Goal: Task Accomplishment & Management: Manage account settings

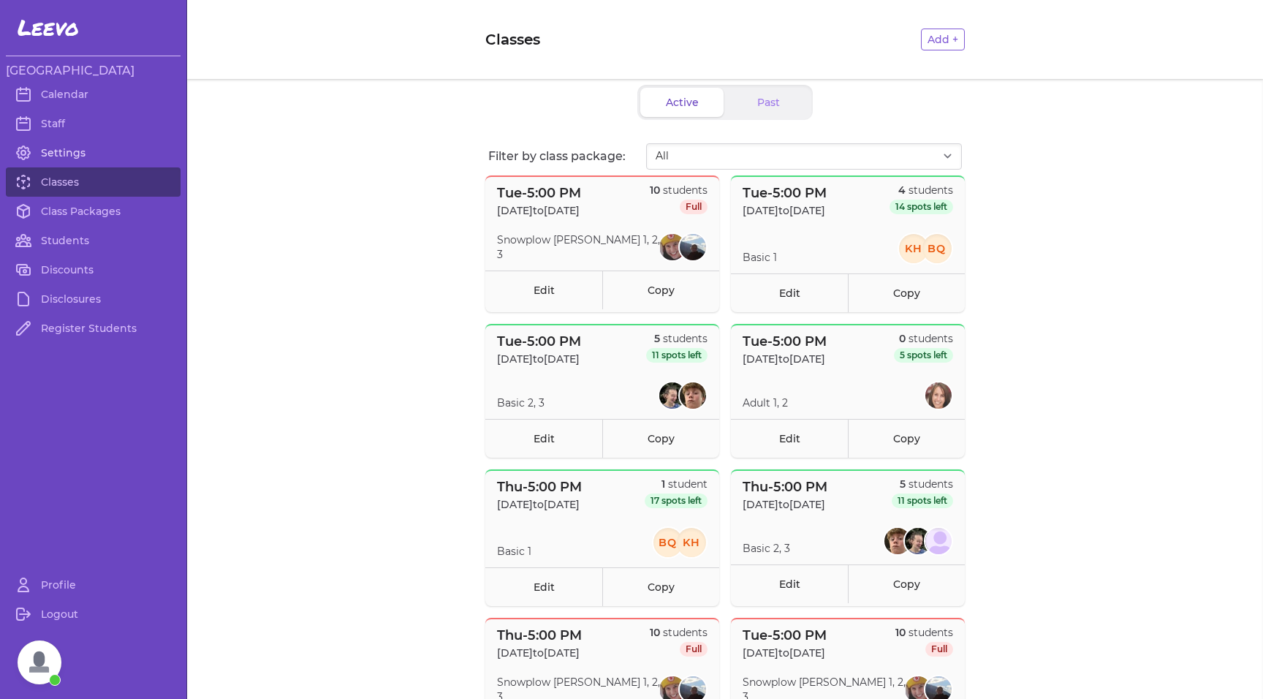
click at [61, 146] on link "Settings" at bounding box center [93, 152] width 175 height 29
select select "MT"
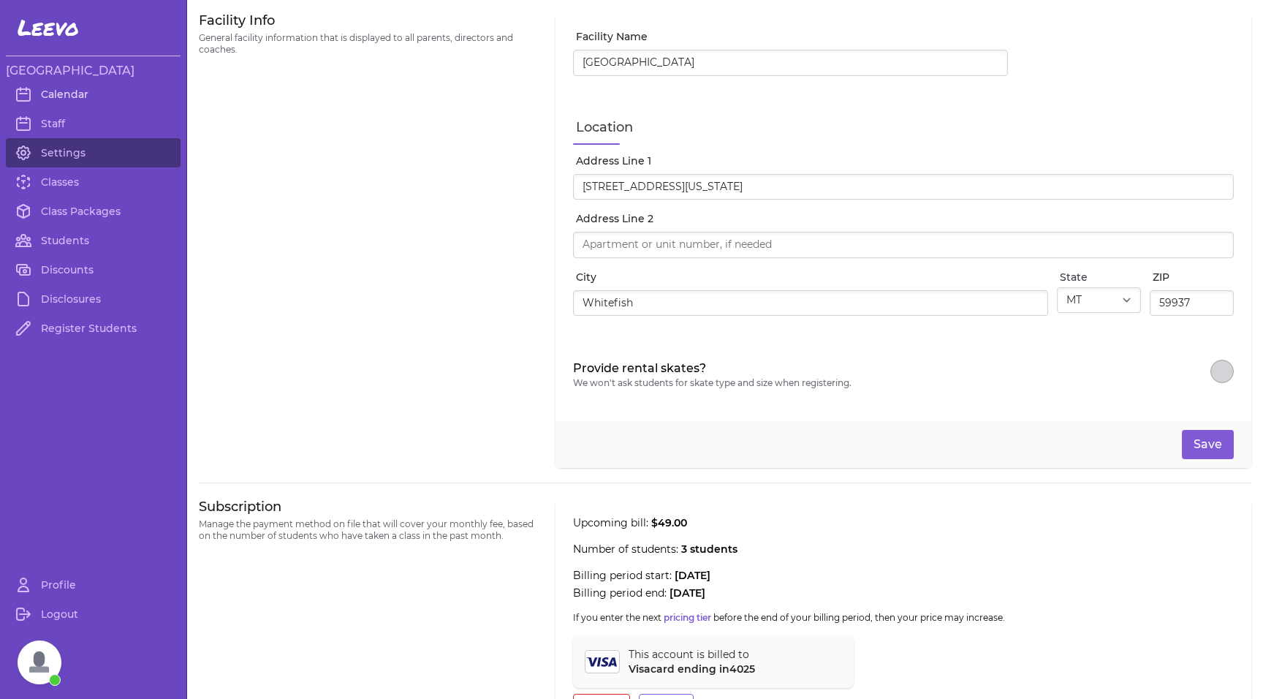
click at [77, 91] on link "Calendar" at bounding box center [93, 94] width 175 height 29
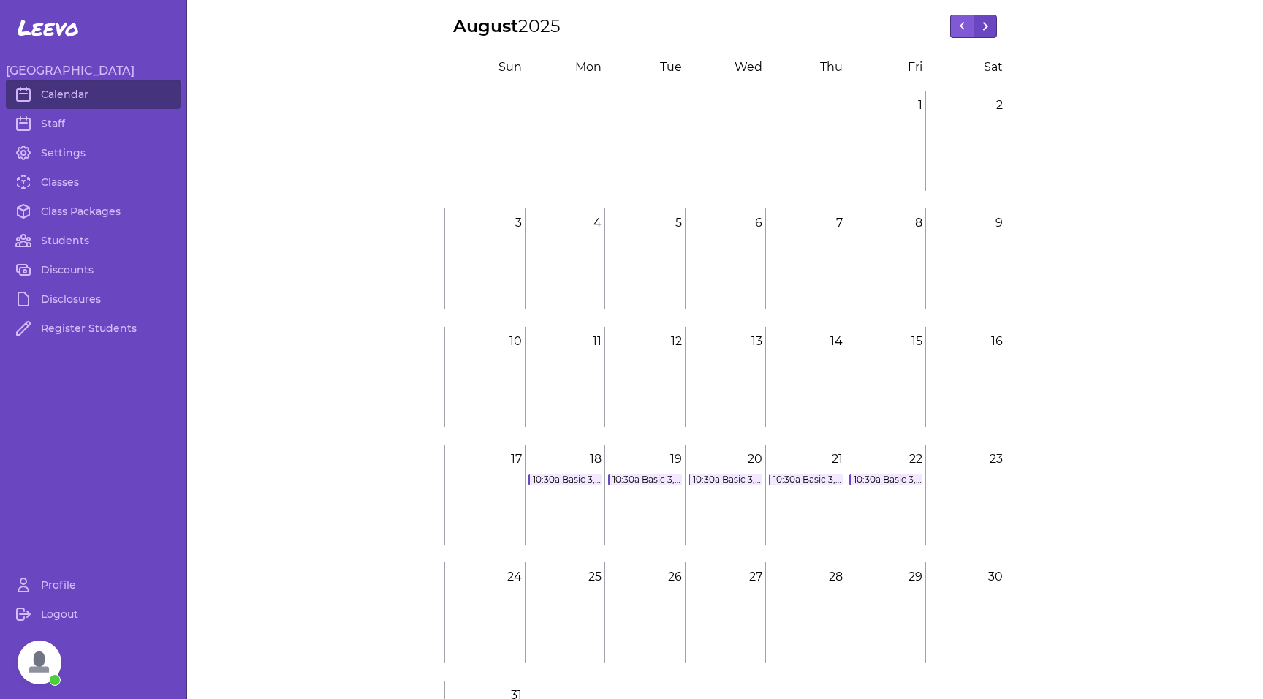
click at [991, 22] on button at bounding box center [985, 26] width 23 height 23
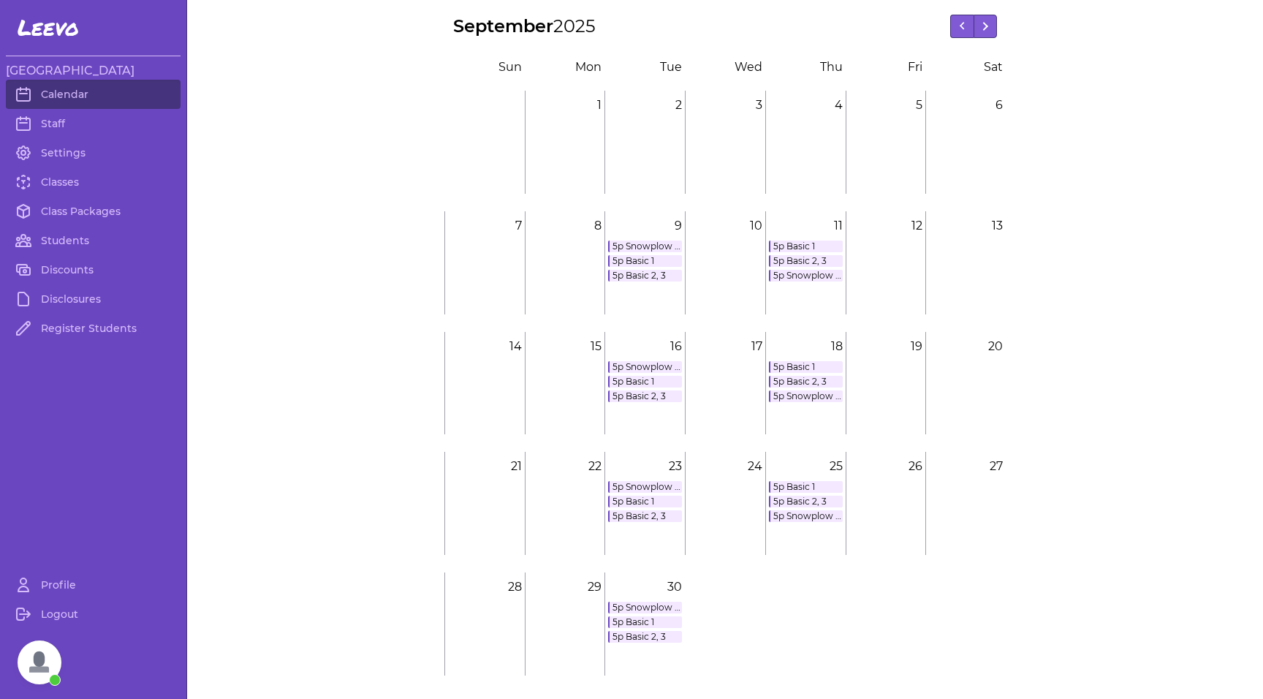
click at [632, 259] on link "5p Basic 1" at bounding box center [645, 261] width 74 height 12
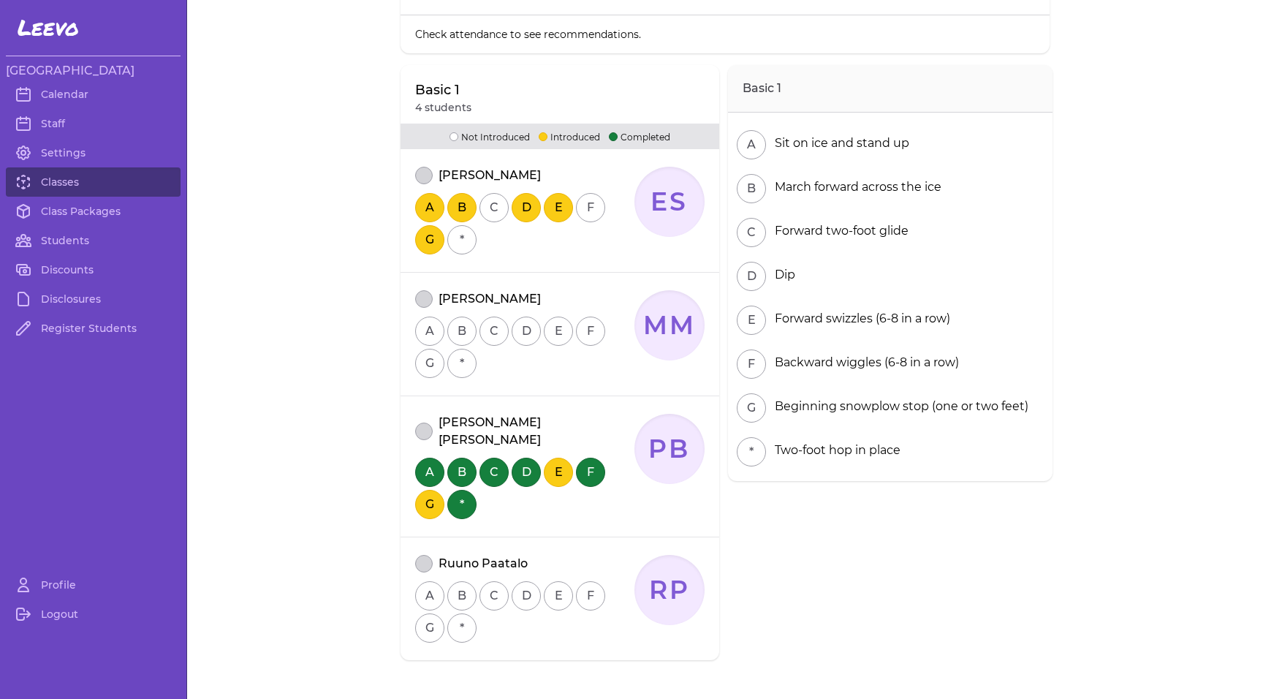
scroll to position [156, 0]
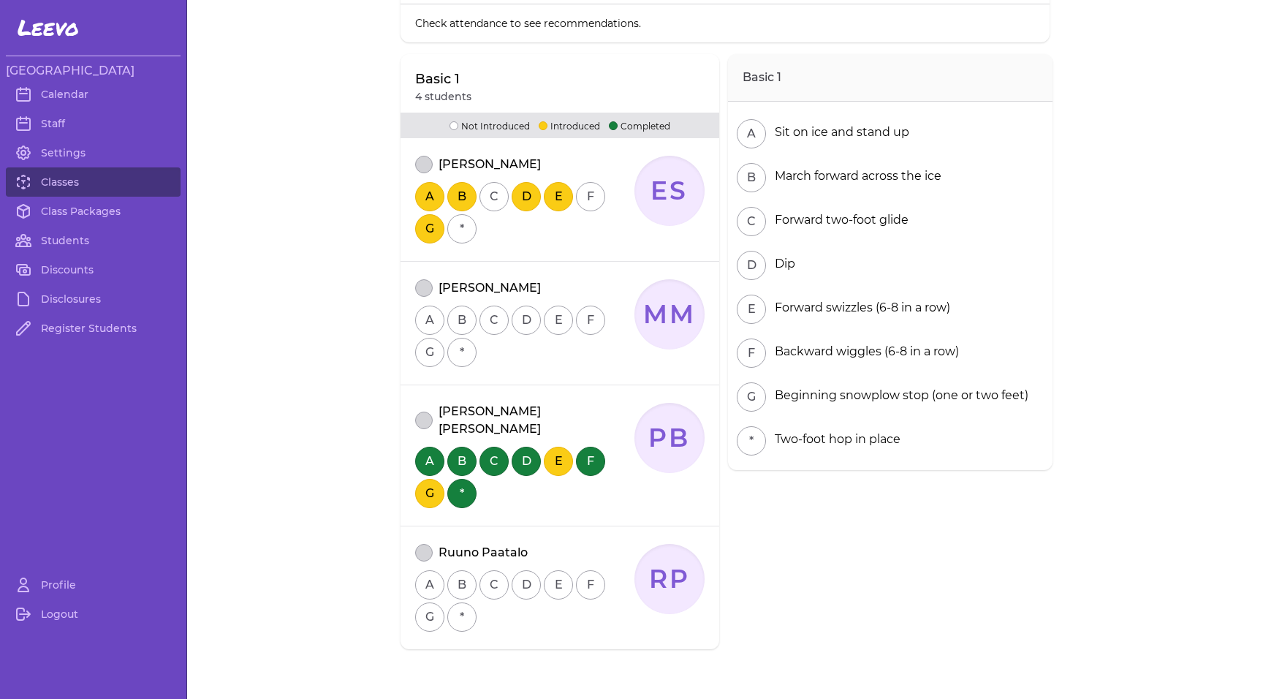
click at [559, 447] on button "E" at bounding box center [558, 461] width 29 height 29
click at [431, 479] on button "G" at bounding box center [429, 493] width 29 height 29
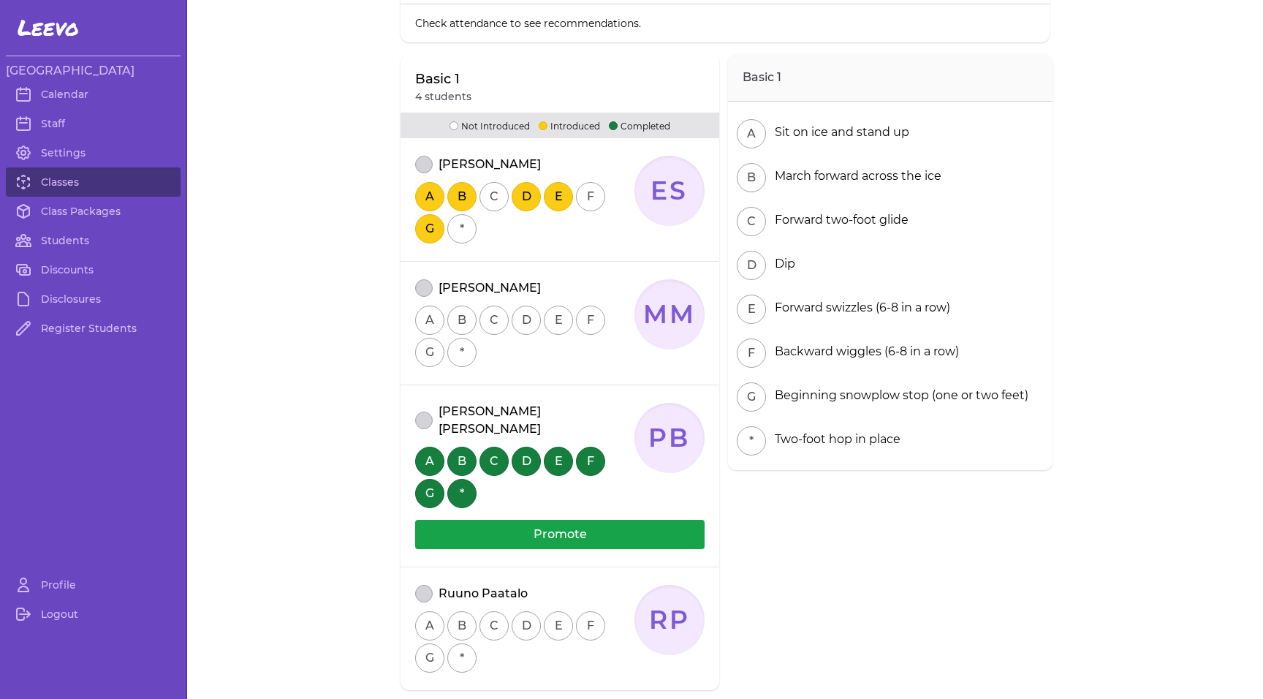
click at [553, 447] on button "E" at bounding box center [558, 461] width 29 height 29
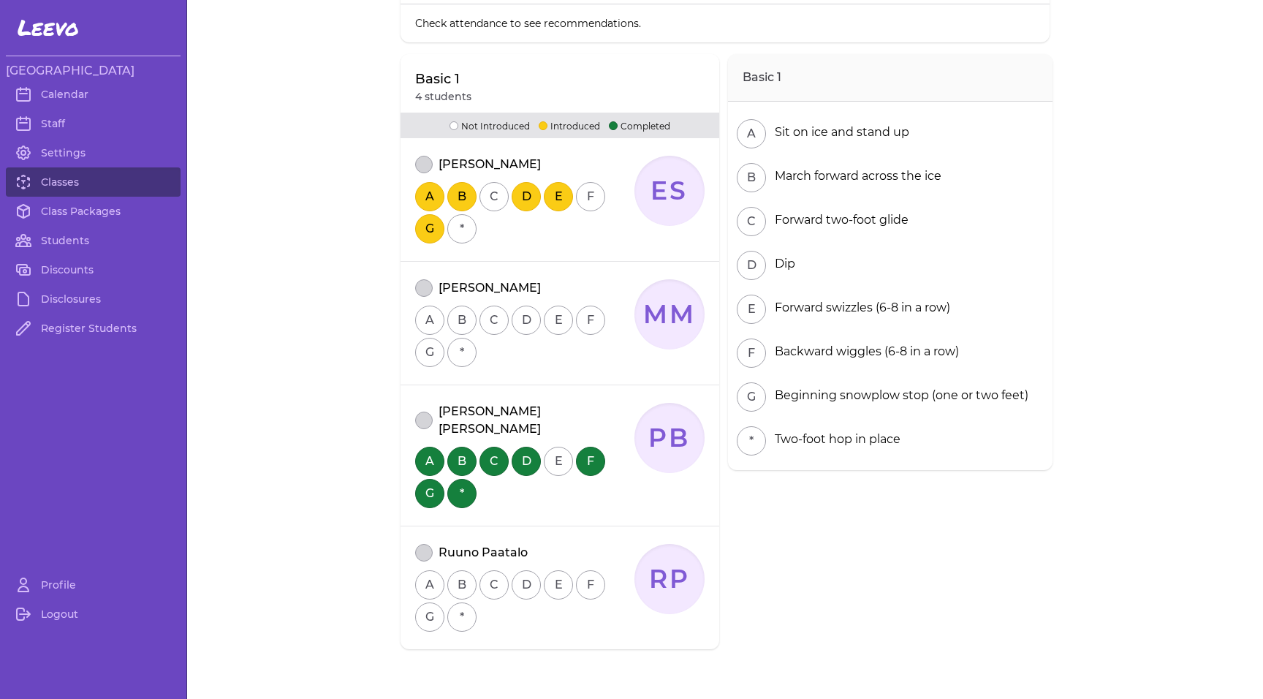
click at [553, 447] on button "E" at bounding box center [558, 461] width 29 height 29
click at [431, 479] on button "G" at bounding box center [429, 493] width 29 height 29
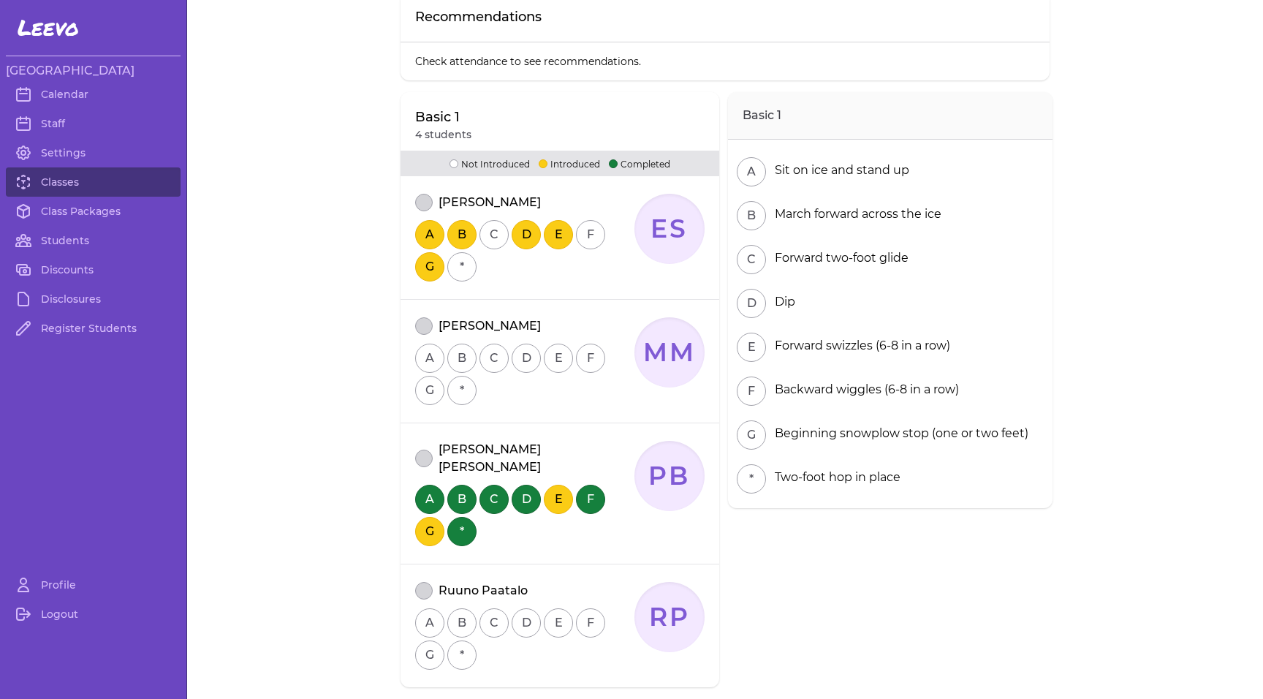
scroll to position [124, 0]
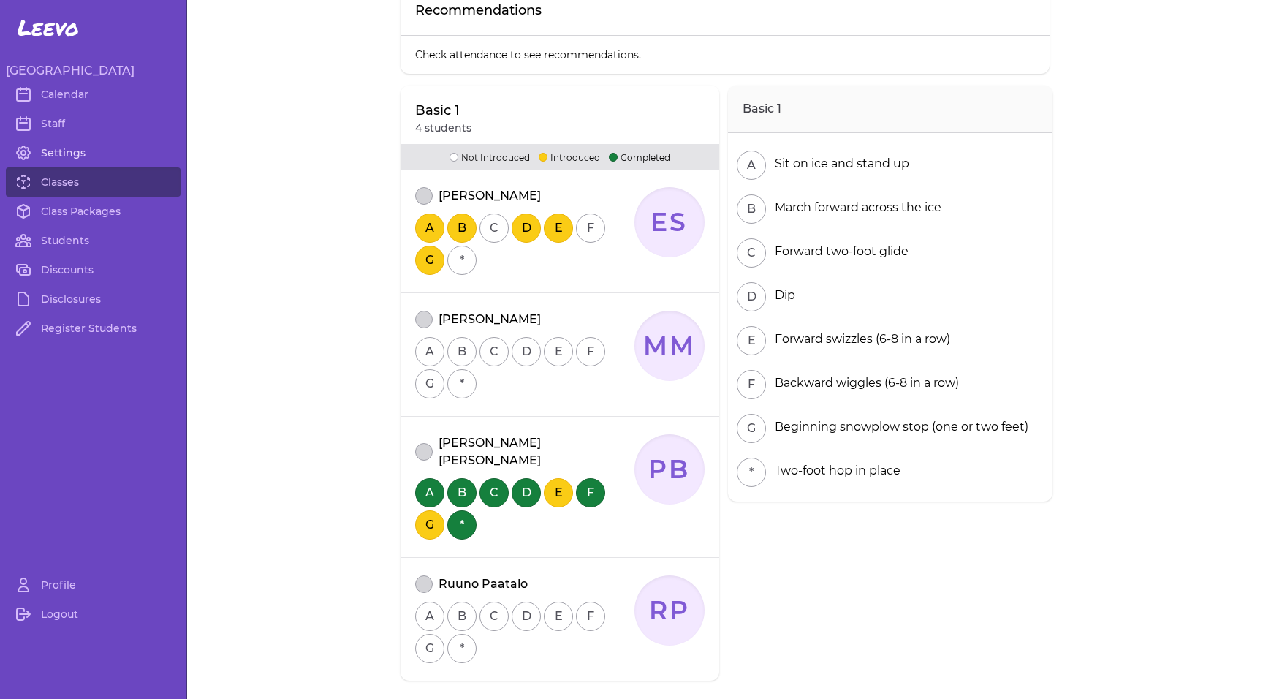
click at [58, 155] on link "Settings" at bounding box center [93, 152] width 175 height 29
select select "MT"
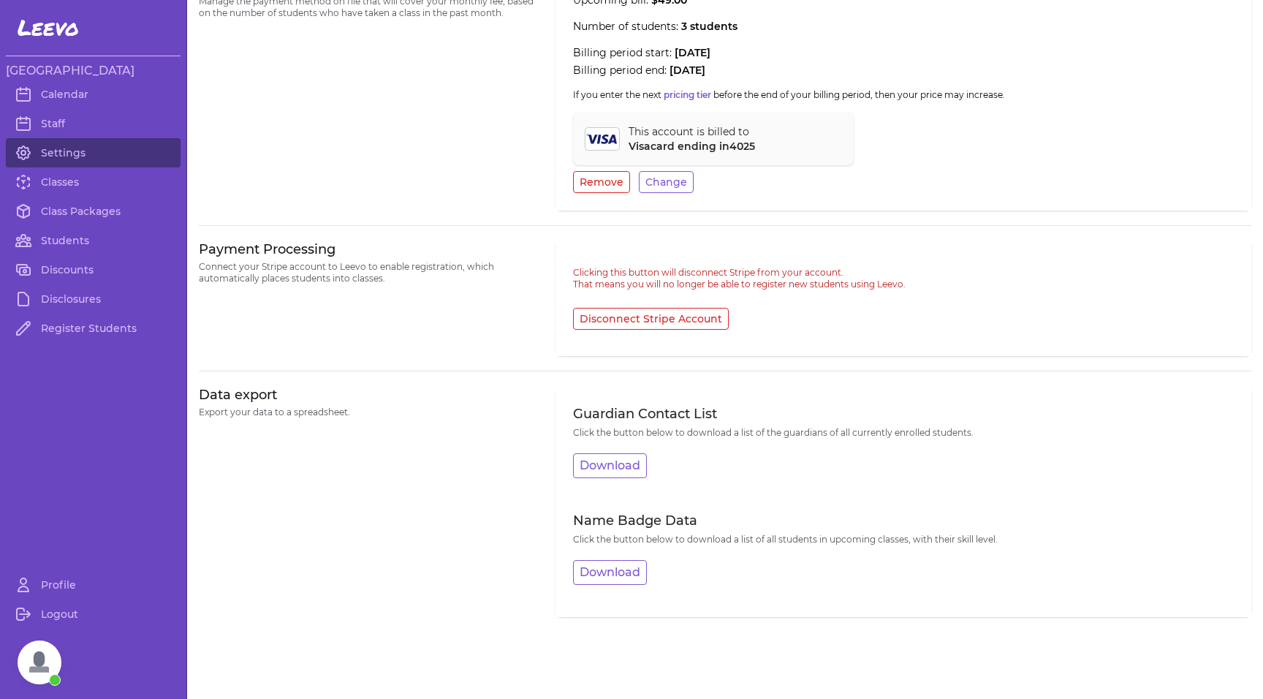
scroll to position [530, 0]
click at [608, 574] on button "Download" at bounding box center [610, 572] width 74 height 25
click at [611, 472] on button "Download" at bounding box center [610, 465] width 74 height 25
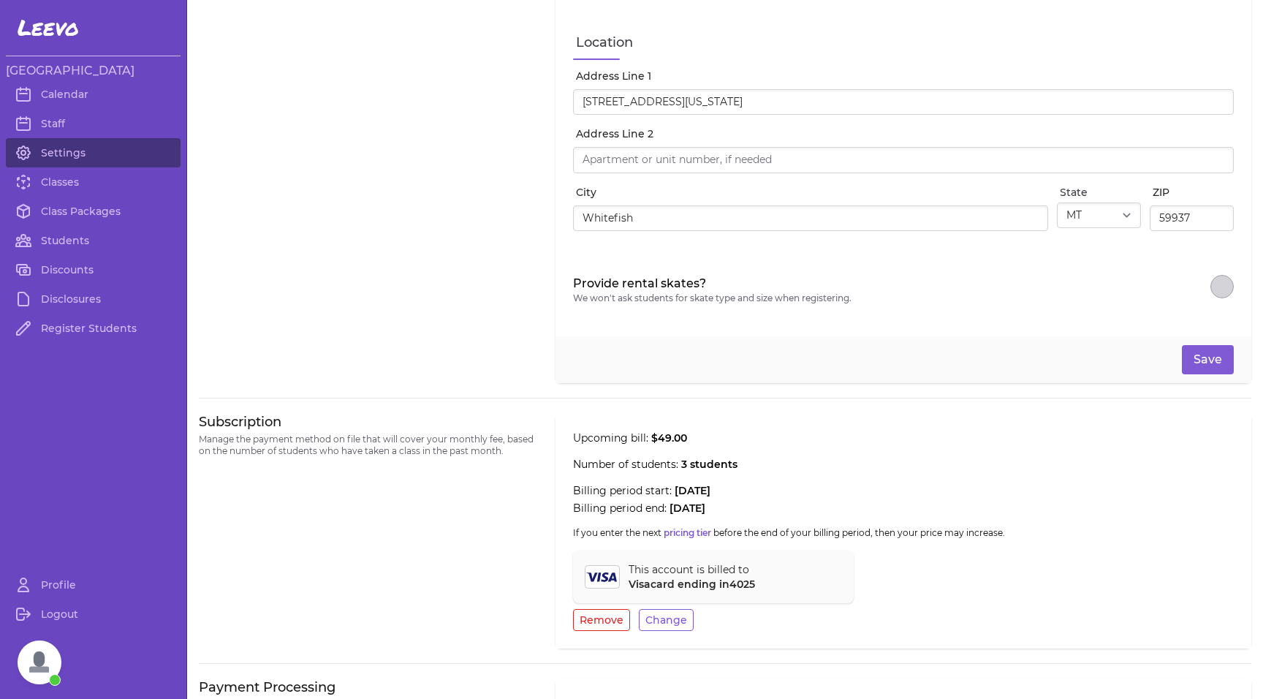
scroll to position [88, 0]
click at [284, 344] on div "Facility Info General facility information that is displayed to all parents, di…" at bounding box center [368, 152] width 339 height 456
click at [55, 580] on link "Profile" at bounding box center [93, 584] width 175 height 29
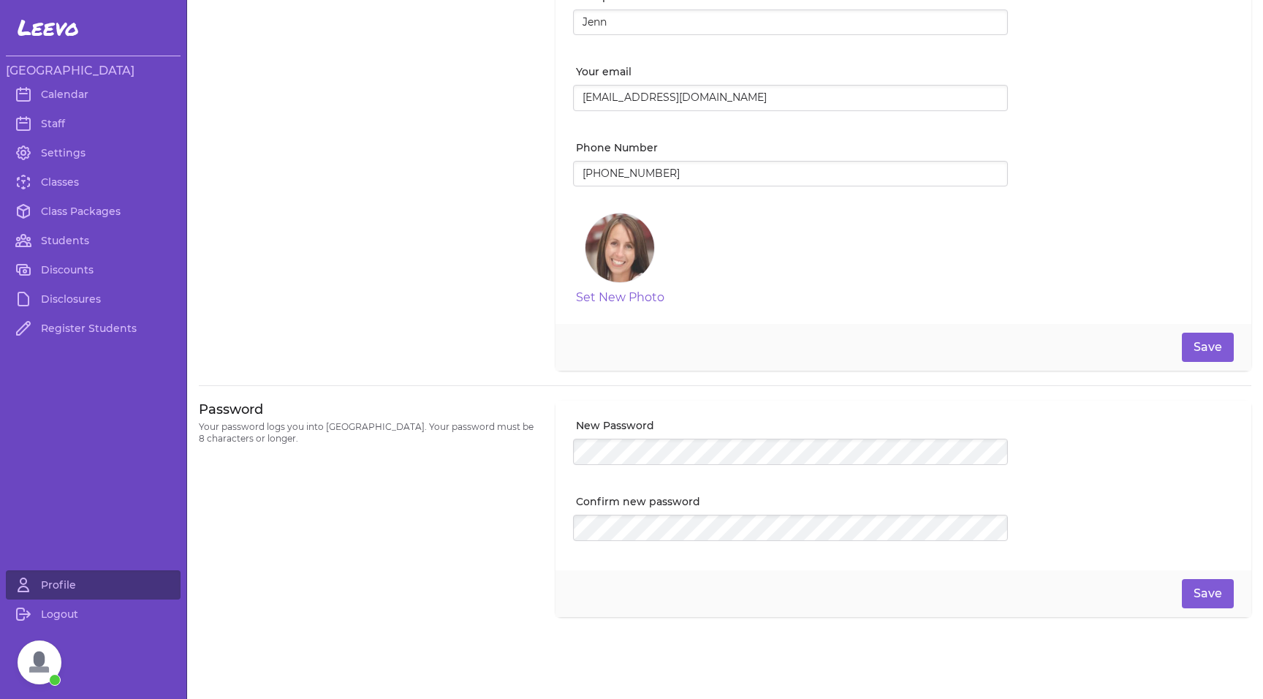
scroll to position [118, 0]
click at [89, 299] on link "Disclosures" at bounding box center [93, 298] width 175 height 29
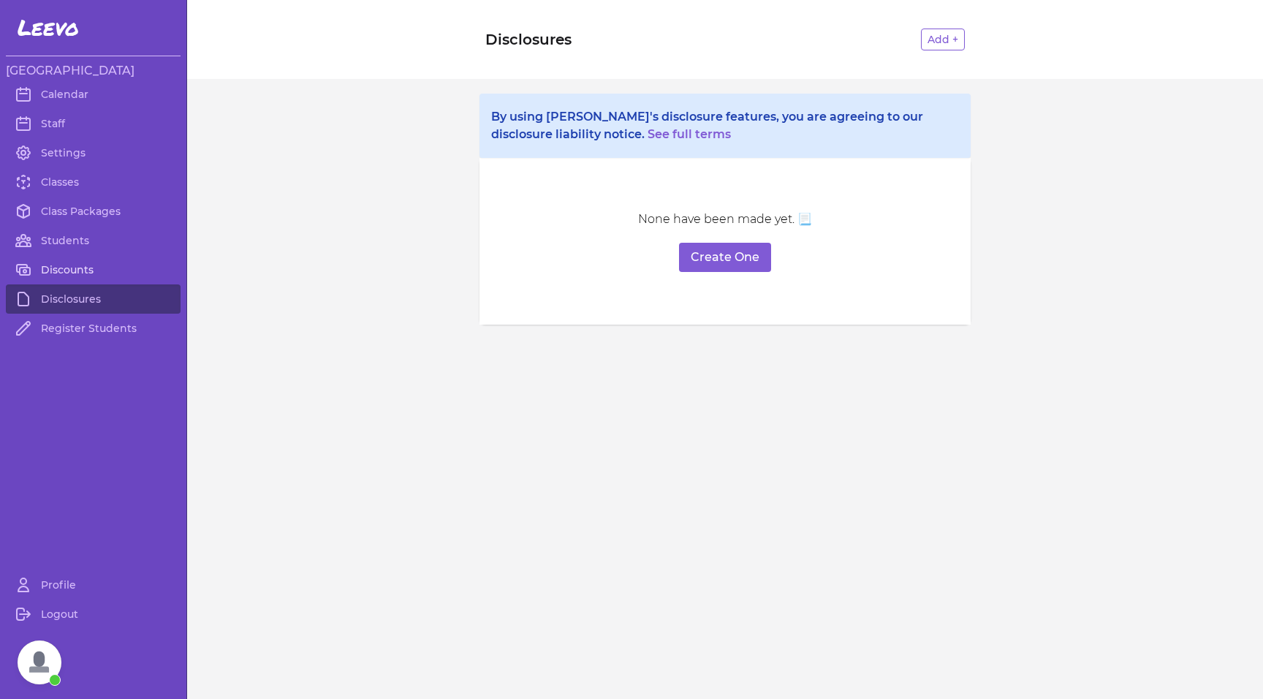
click at [78, 269] on link "Discounts" at bounding box center [93, 269] width 175 height 29
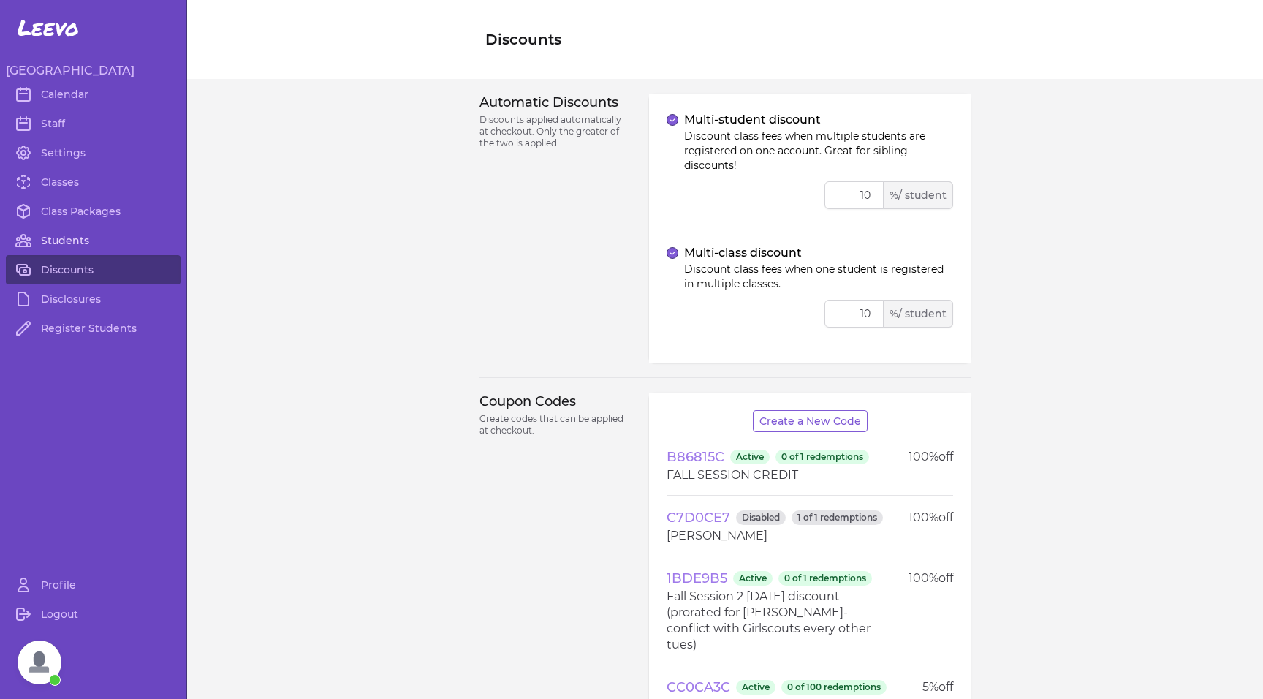
click at [72, 243] on link "Students" at bounding box center [93, 240] width 175 height 29
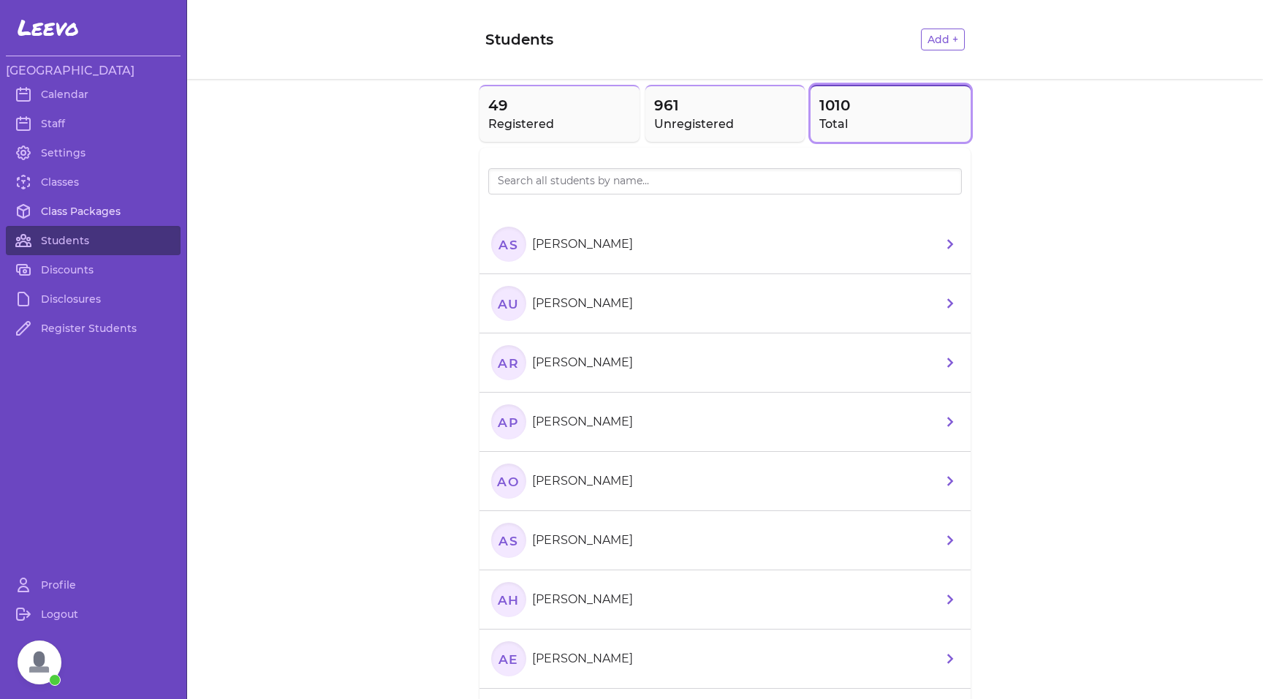
click at [105, 210] on link "Class Packages" at bounding box center [93, 211] width 175 height 29
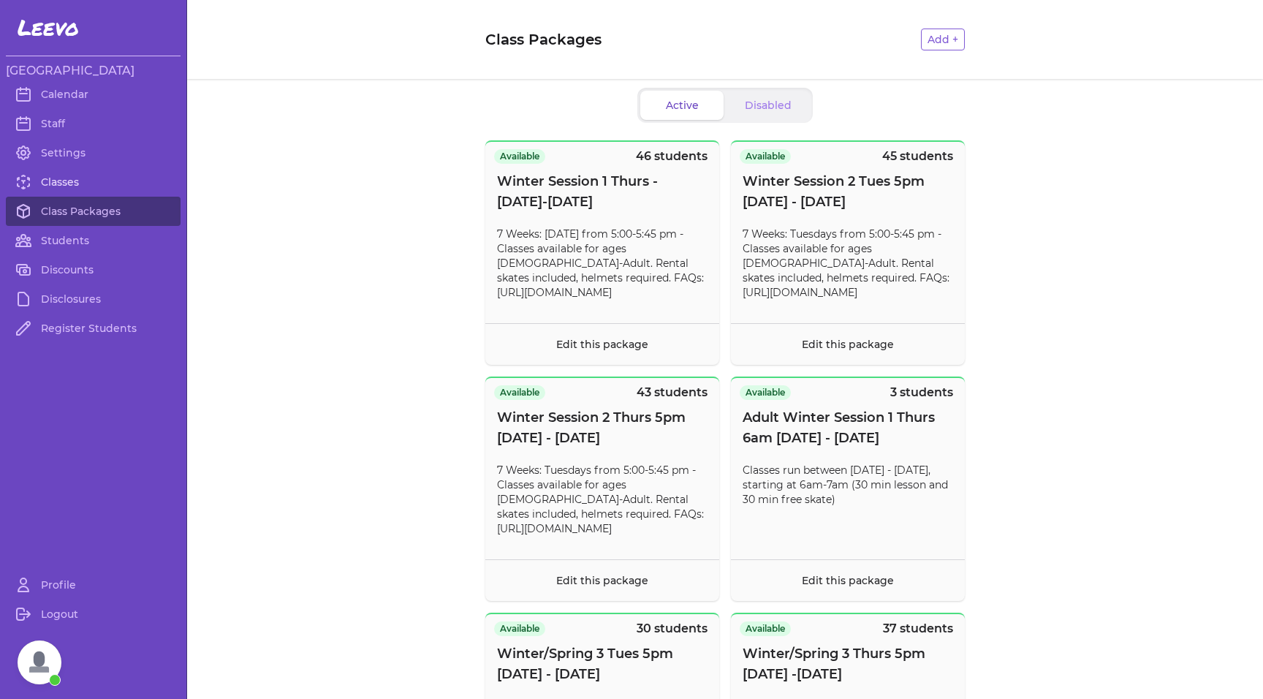
click at [75, 186] on link "Classes" at bounding box center [93, 181] width 175 height 29
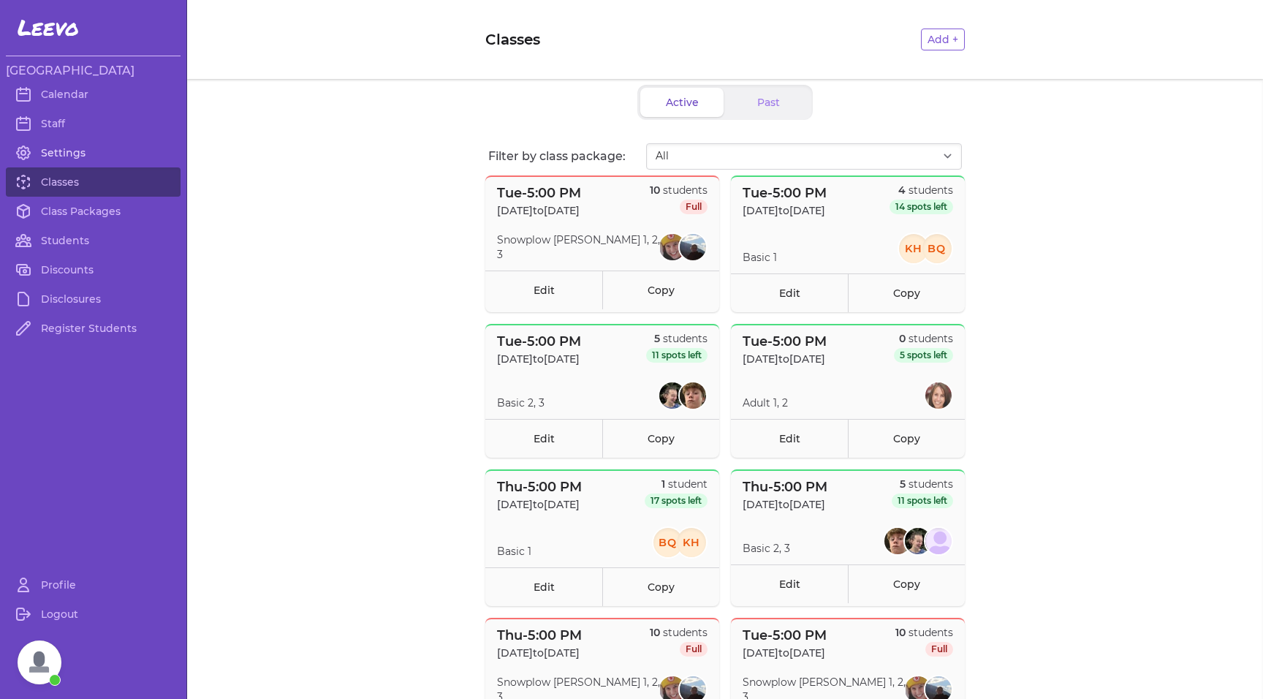
click at [54, 150] on link "Settings" at bounding box center [93, 152] width 175 height 29
select select "MT"
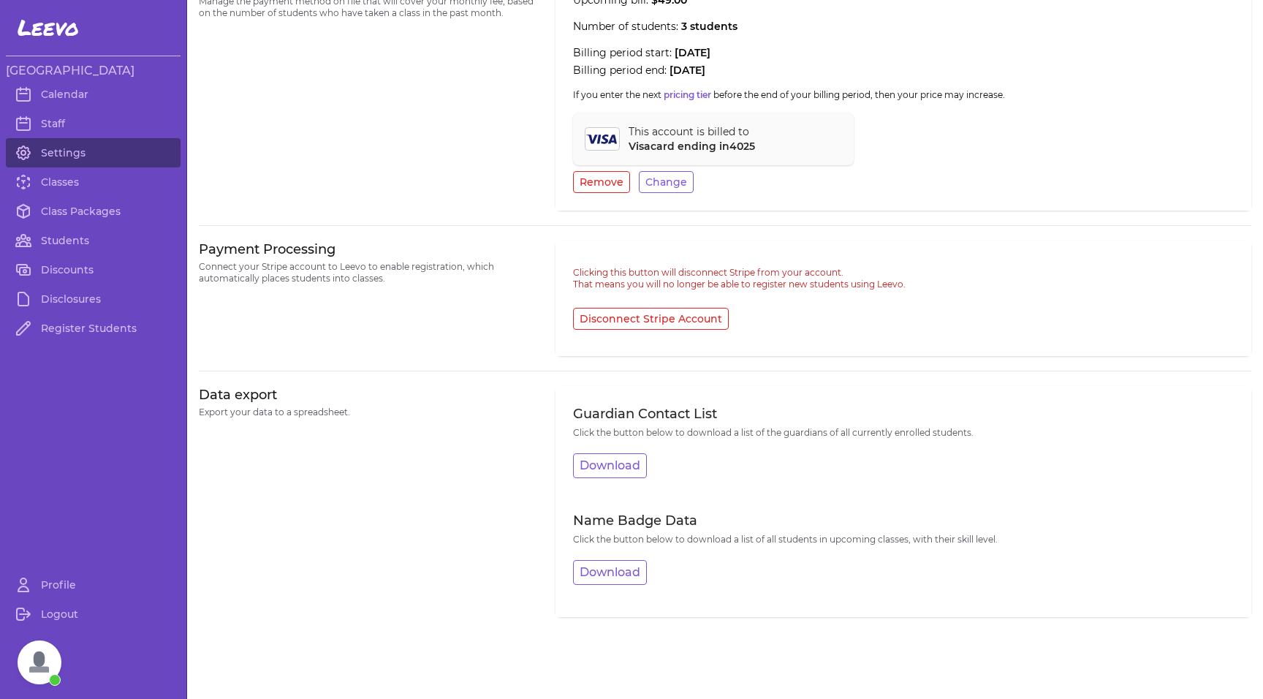
scroll to position [530, 0]
